Goal: Transaction & Acquisition: Download file/media

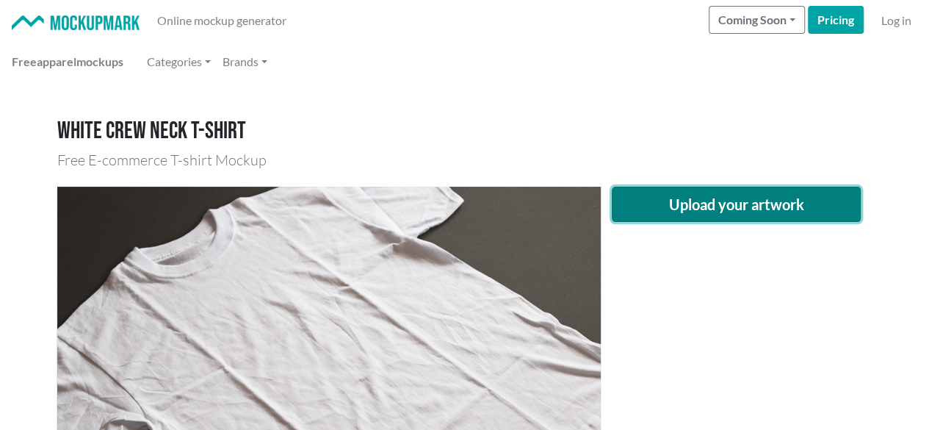
click at [683, 210] on button "Upload your artwork" at bounding box center [737, 204] width 250 height 35
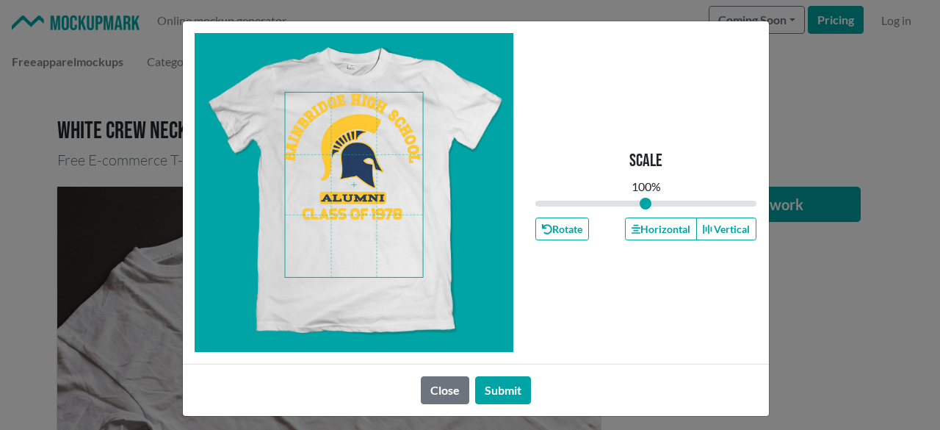
click at [333, 167] on span at bounding box center [354, 185] width 138 height 184
click at [643, 229] on button "Horizontal" at bounding box center [661, 228] width 72 height 23
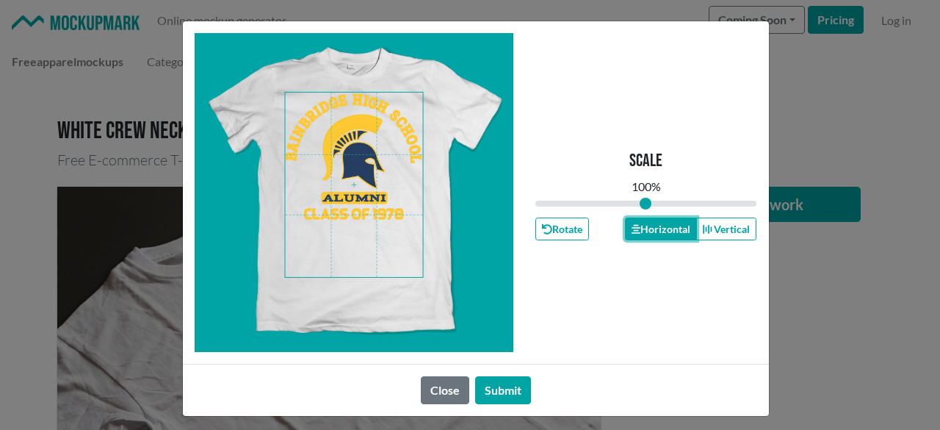
click at [643, 228] on button "Horizontal" at bounding box center [661, 228] width 72 height 23
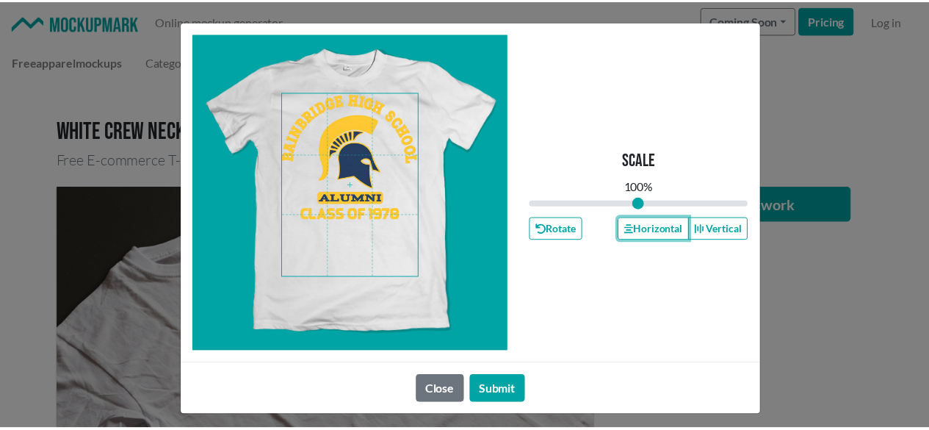
scroll to position [6, 0]
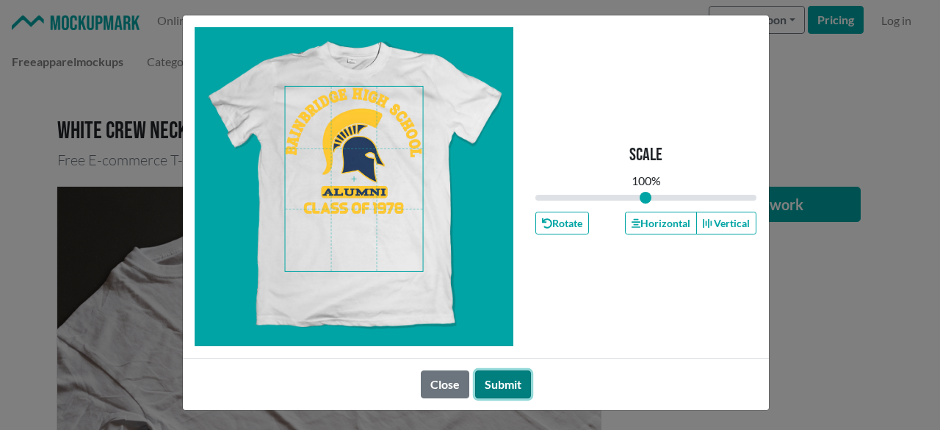
click at [499, 375] on button "Submit" at bounding box center [503, 384] width 56 height 28
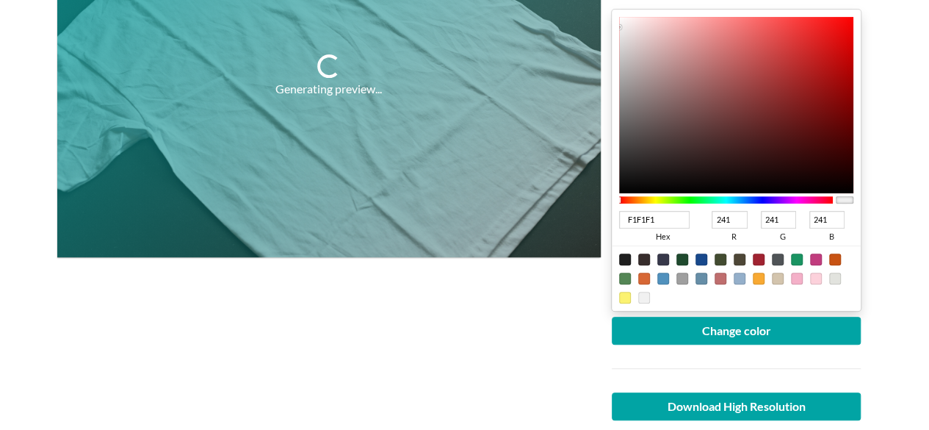
scroll to position [294, 0]
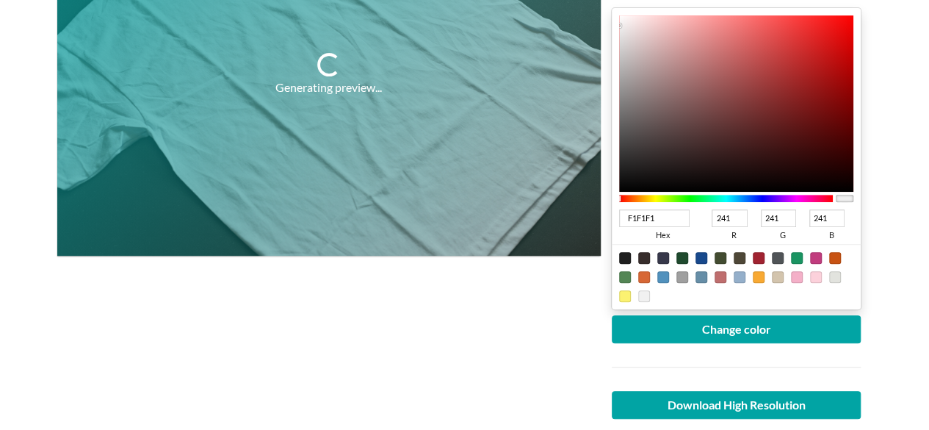
click at [762, 195] on div at bounding box center [726, 198] width 214 height 7
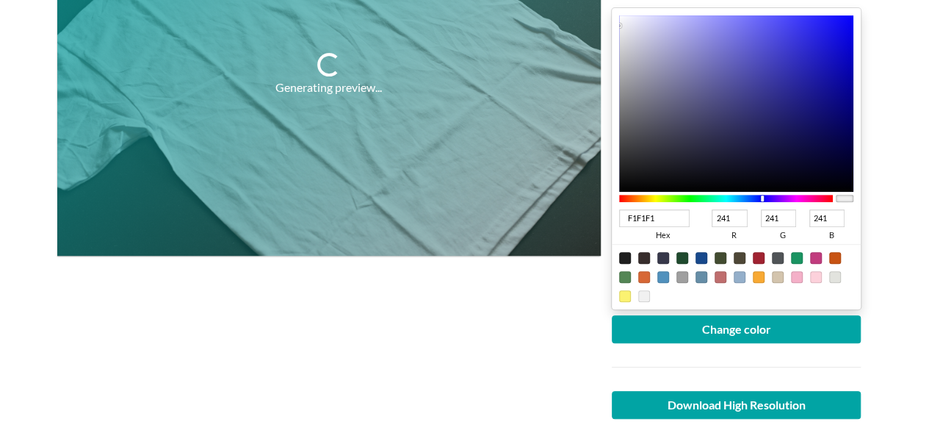
type input "0D0AAD"
type input "13"
type input "10"
type input "173"
type input "0D0AA9"
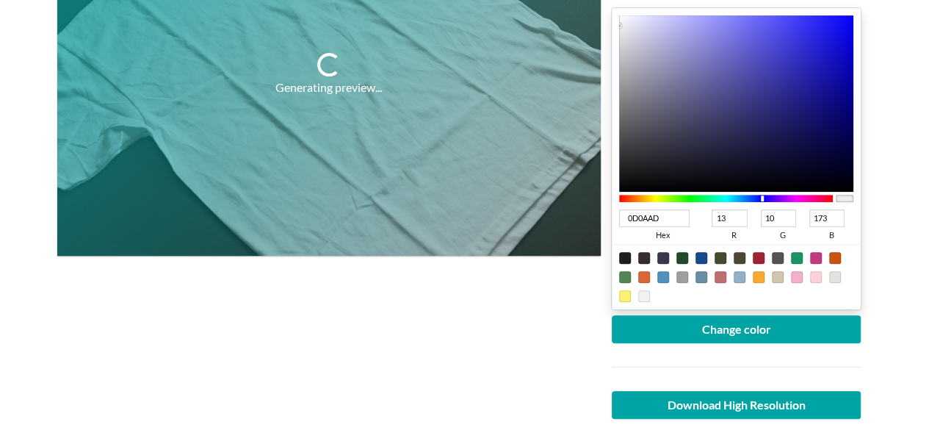
type input "169"
type input "0C099C"
type input "12"
type input "9"
type input "156"
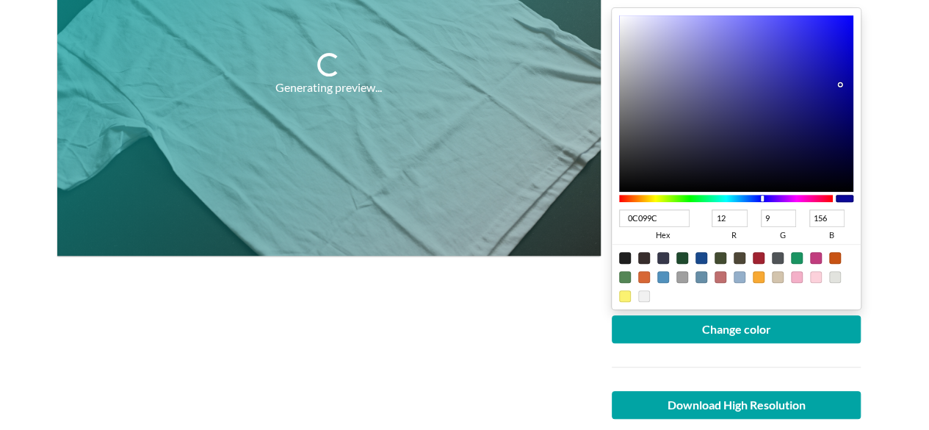
type input "070491"
type input "7"
type input "4"
type input "145"
type input "06038F"
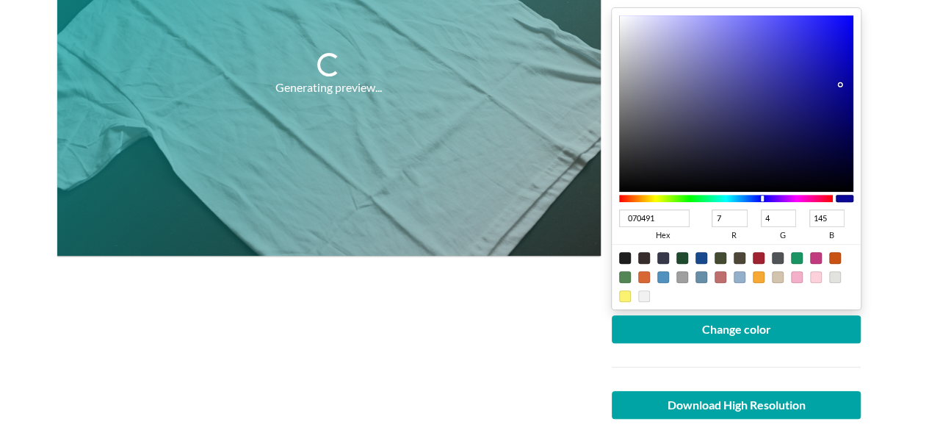
type input "6"
type input "3"
type input "143"
type input "040187"
type input "4"
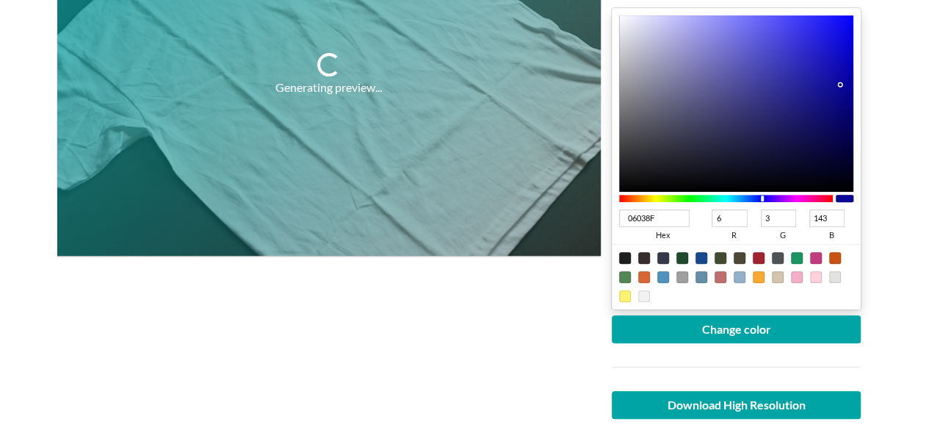
type input "1"
type input "135"
type input "030080"
type input "3"
type input "0"
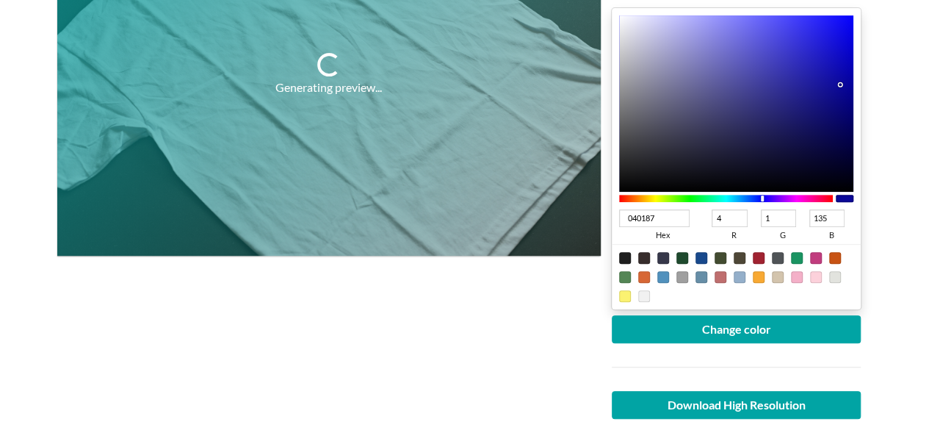
type input "128"
type input "030078"
type input "120"
drag, startPoint x: 840, startPoint y: 71, endPoint x: 856, endPoint y: 108, distance: 40.1
click at [856, 108] on div "030078 hex 3 r 0 g 120 b 100 a" at bounding box center [737, 158] width 250 height 301
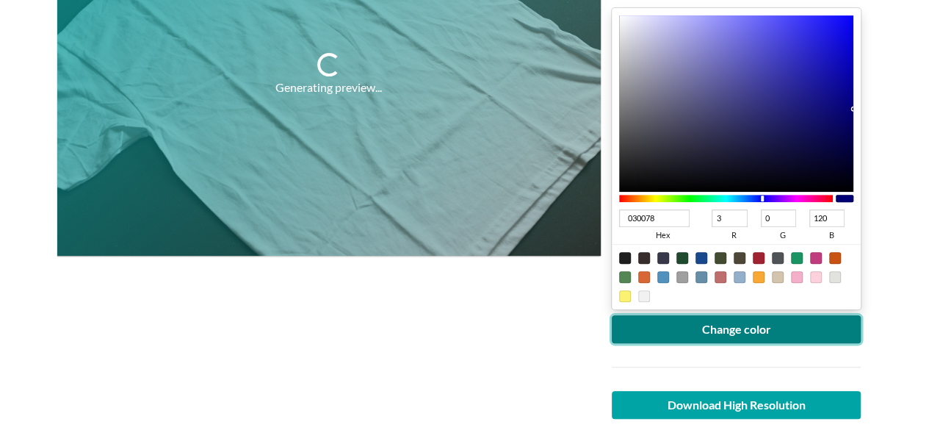
click at [739, 327] on button "Change color" at bounding box center [737, 329] width 250 height 28
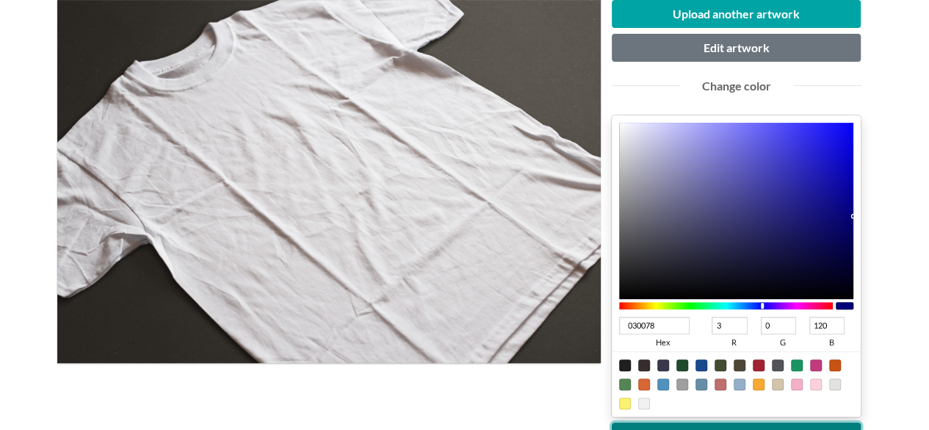
scroll to position [220, 0]
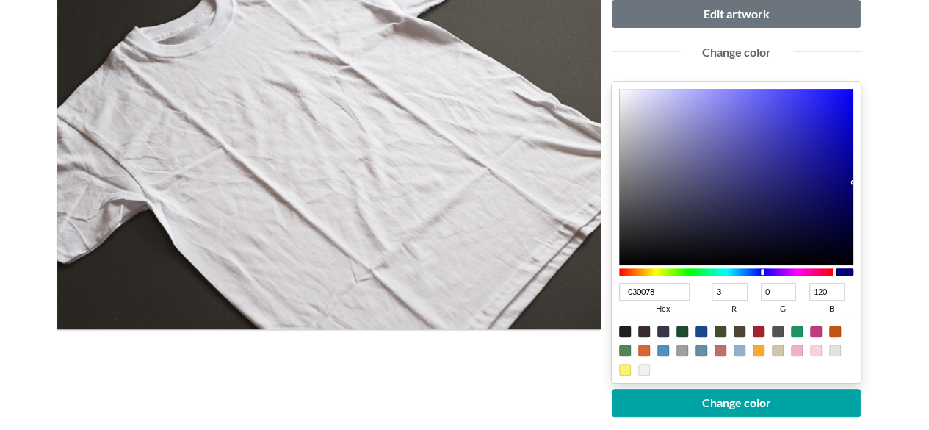
type input "050363"
type input "5"
type input "3"
type input "99"
click at [847, 196] on div at bounding box center [736, 177] width 235 height 176
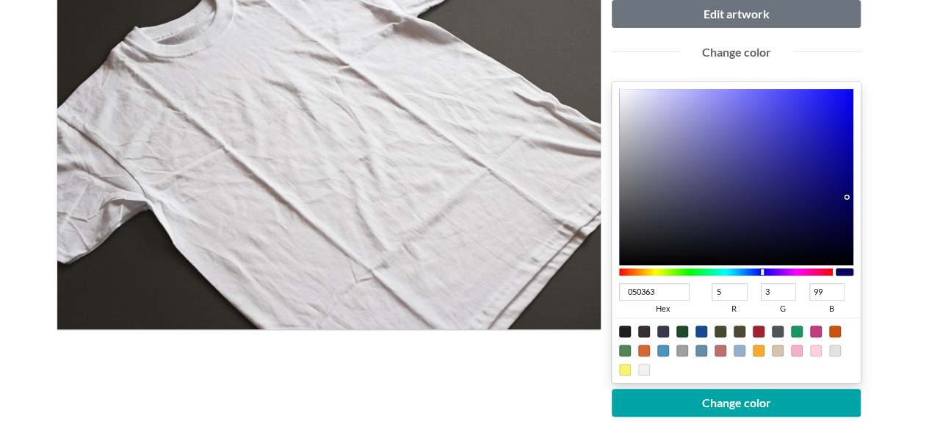
type input "04025E"
type input "4"
type input "2"
type input "94"
type input "030159"
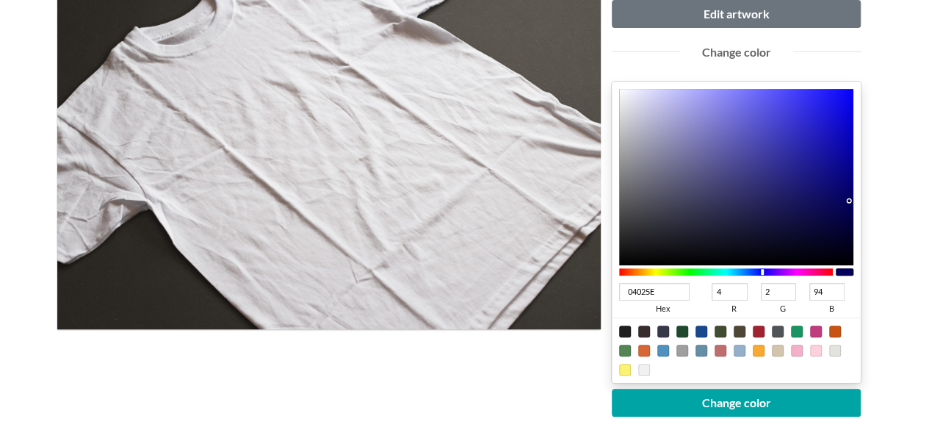
type input "3"
type input "1"
type input "89"
type input "030157"
type input "87"
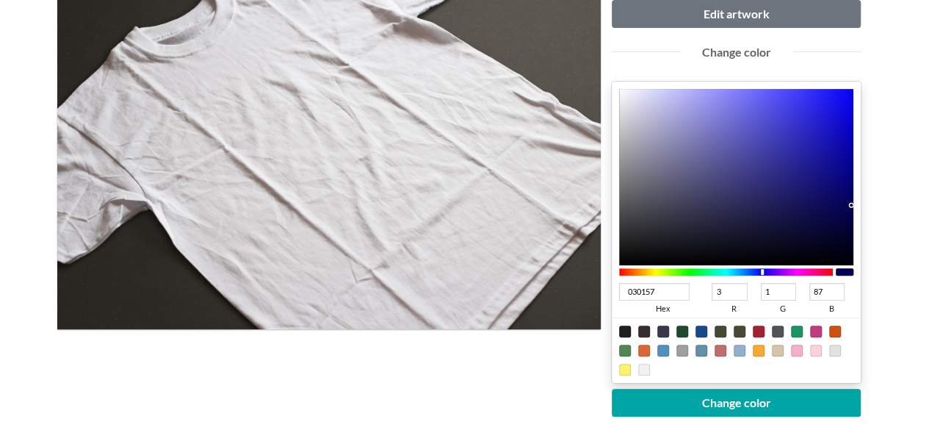
click at [850, 204] on div at bounding box center [736, 177] width 235 height 176
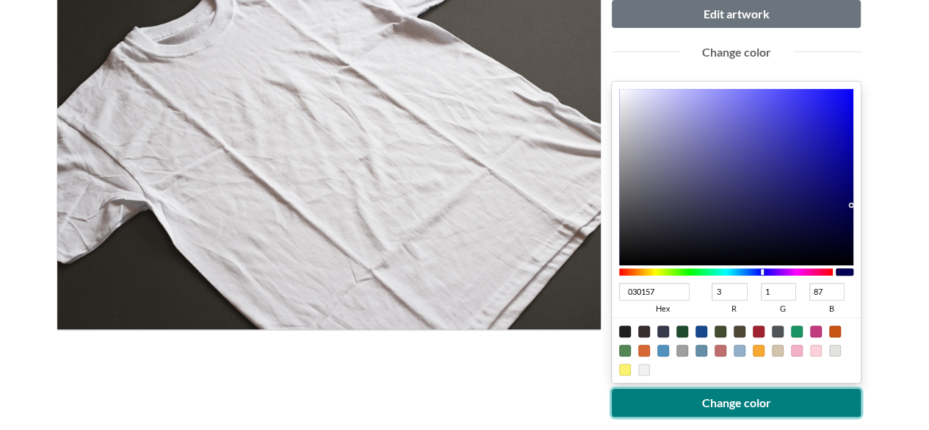
click at [780, 410] on button "Change color" at bounding box center [737, 402] width 250 height 28
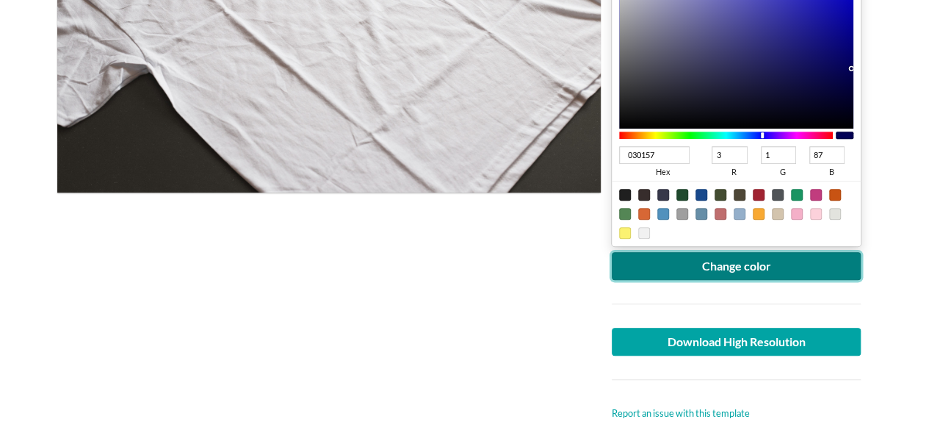
scroll to position [367, 0]
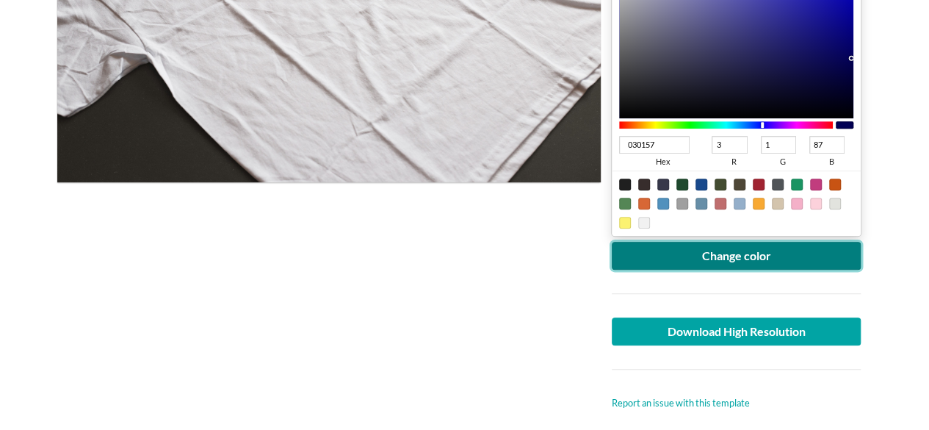
click at [743, 253] on button "Change color" at bounding box center [737, 256] width 250 height 28
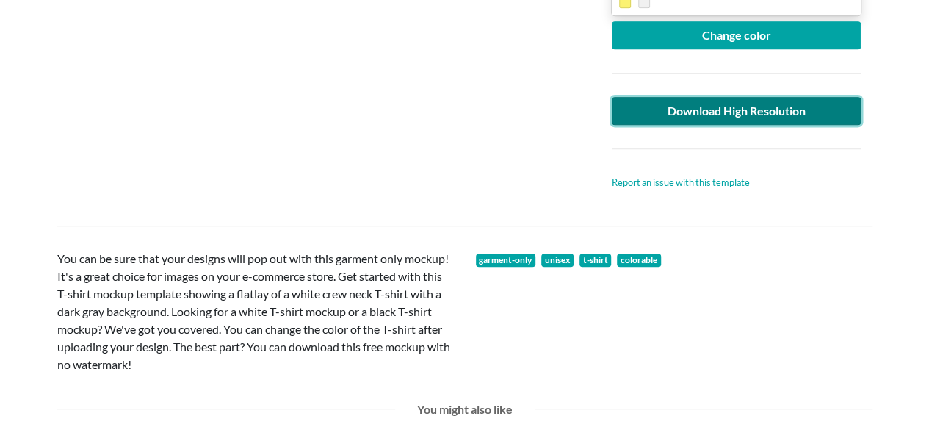
click at [642, 110] on link "Download High Resolution" at bounding box center [737, 111] width 250 height 28
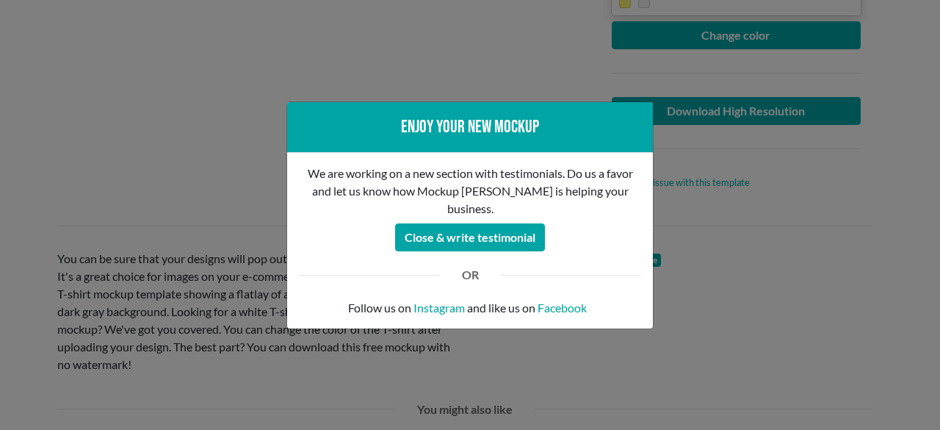
click at [135, 131] on div "Enjoy your new mockup We are working on a new section with testimonials. Do us …" at bounding box center [470, 215] width 940 height 430
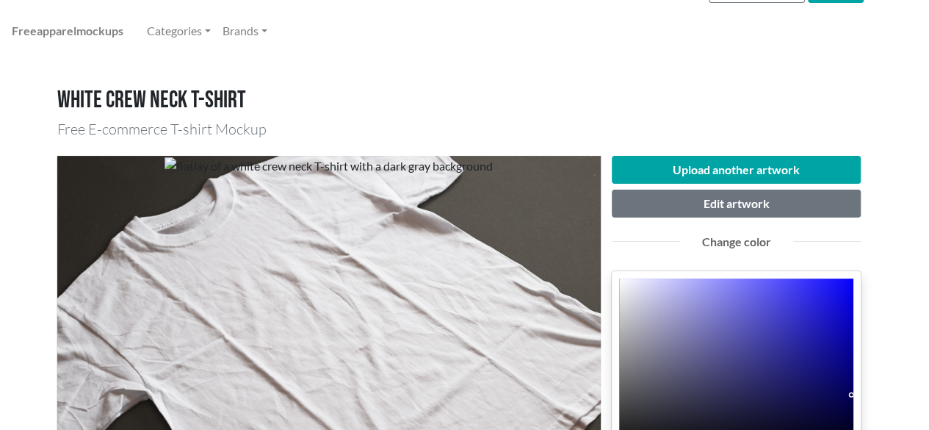
scroll to position [0, 0]
